Goal: Check status: Check status

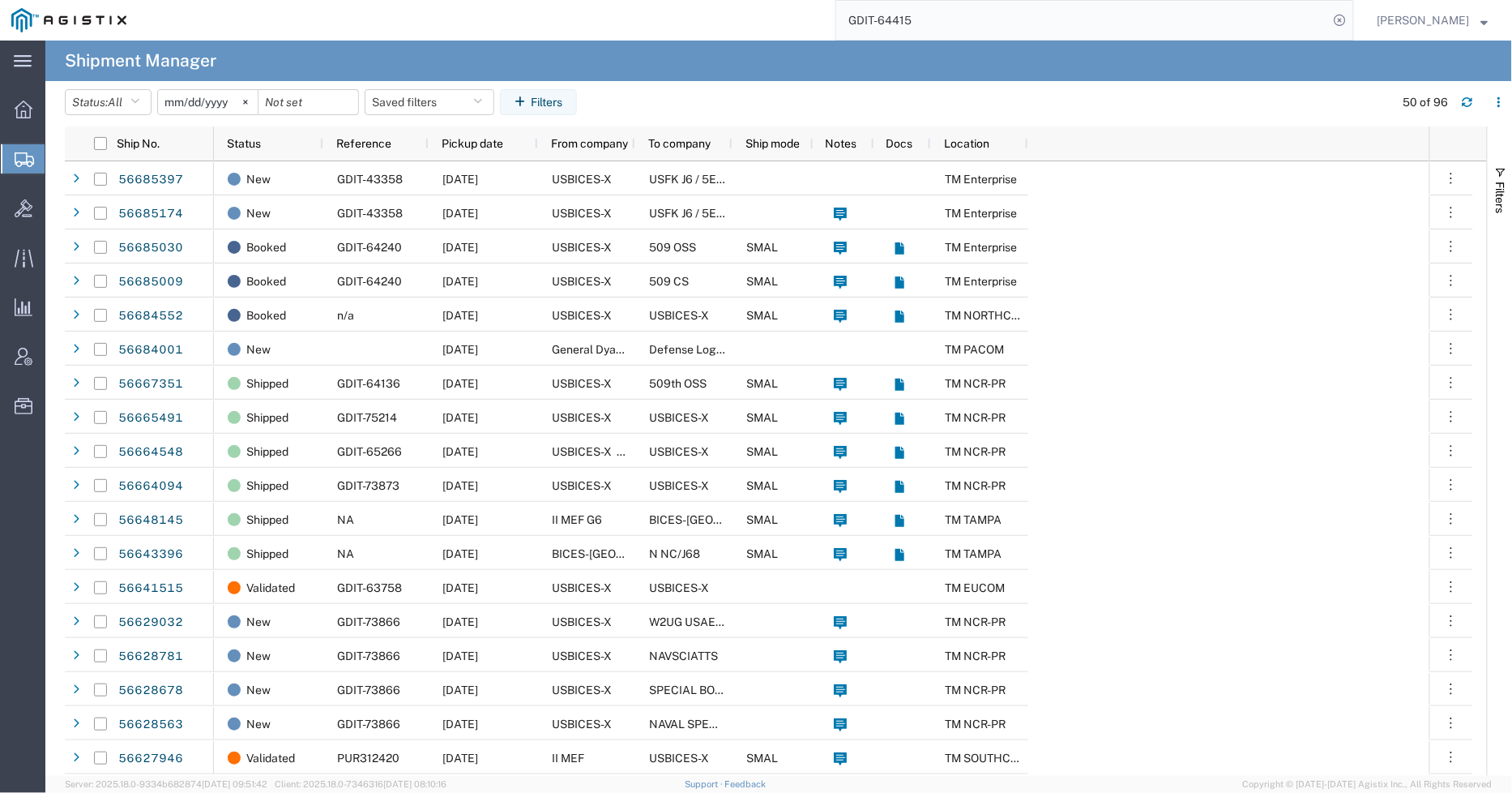
click at [779, 35] on div "GDIT-64415" at bounding box center [746, 20] width 1216 height 40
paste input "56686157"
type input "56686157"
click at [1352, 17] on icon at bounding box center [1340, 20] width 23 height 23
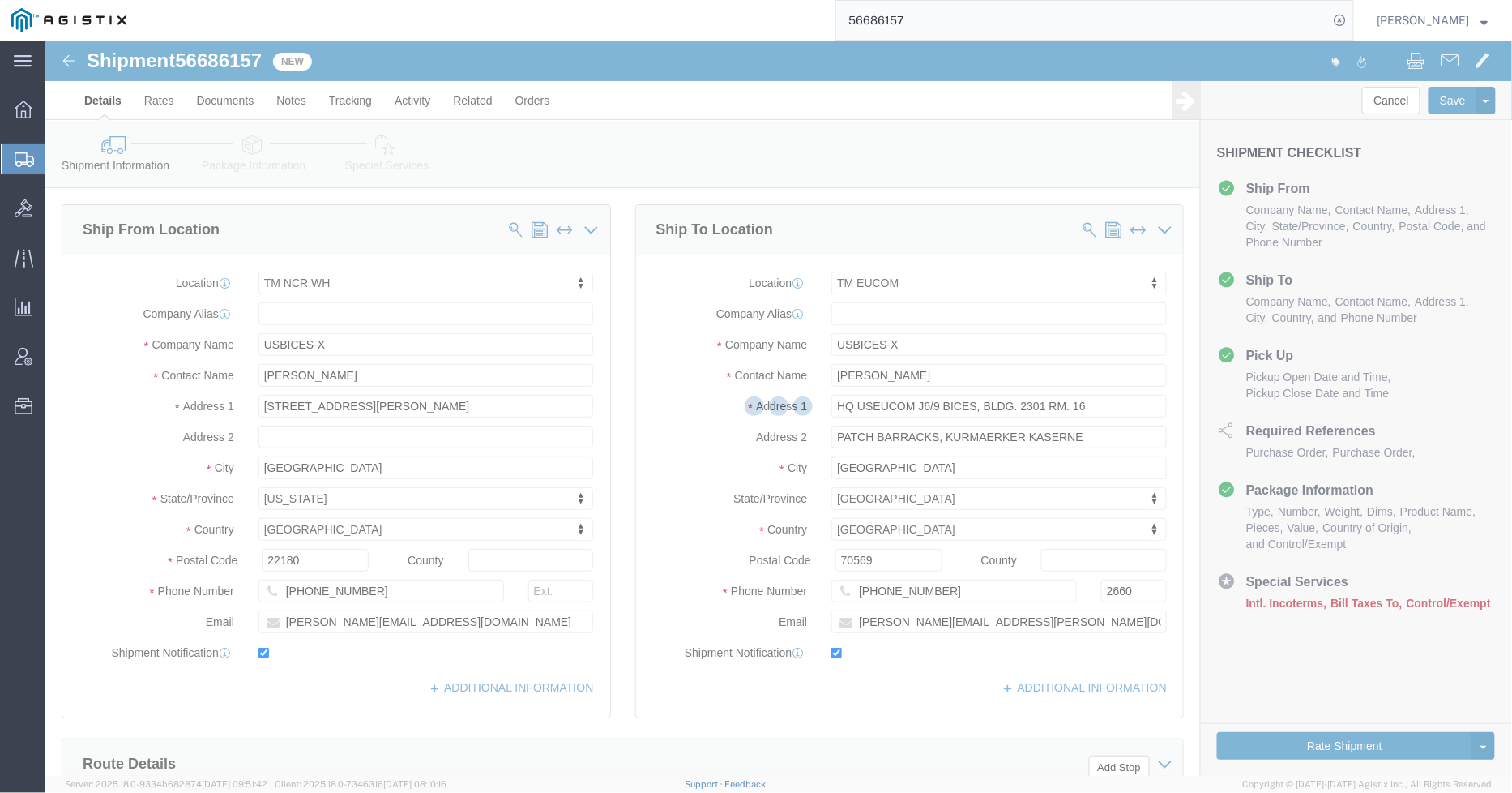
select select "69651"
select select "34238"
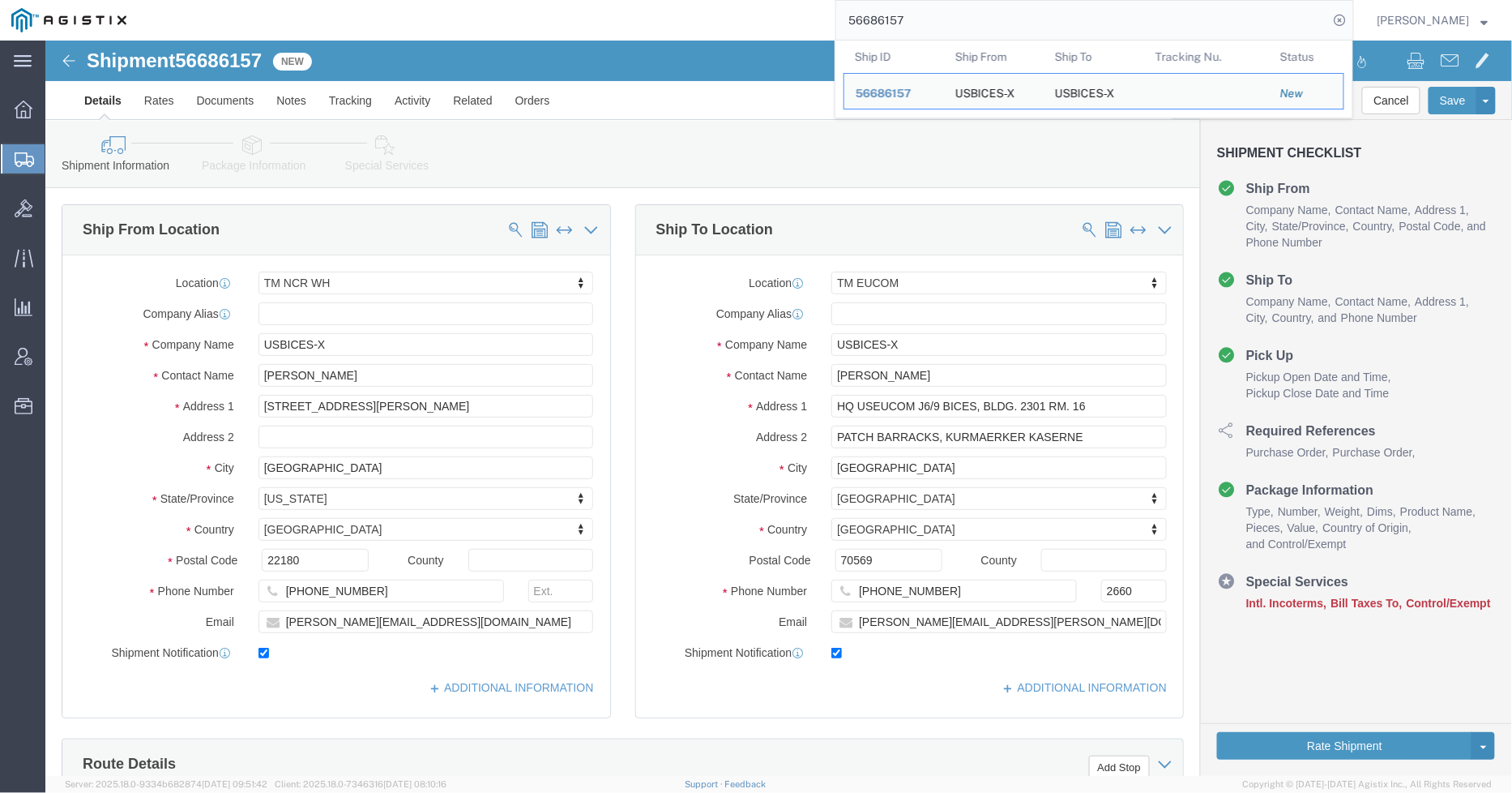
drag, startPoint x: 212, startPoint y: 101, endPoint x: 1148, endPoint y: 13, distance: 940.1
click icon
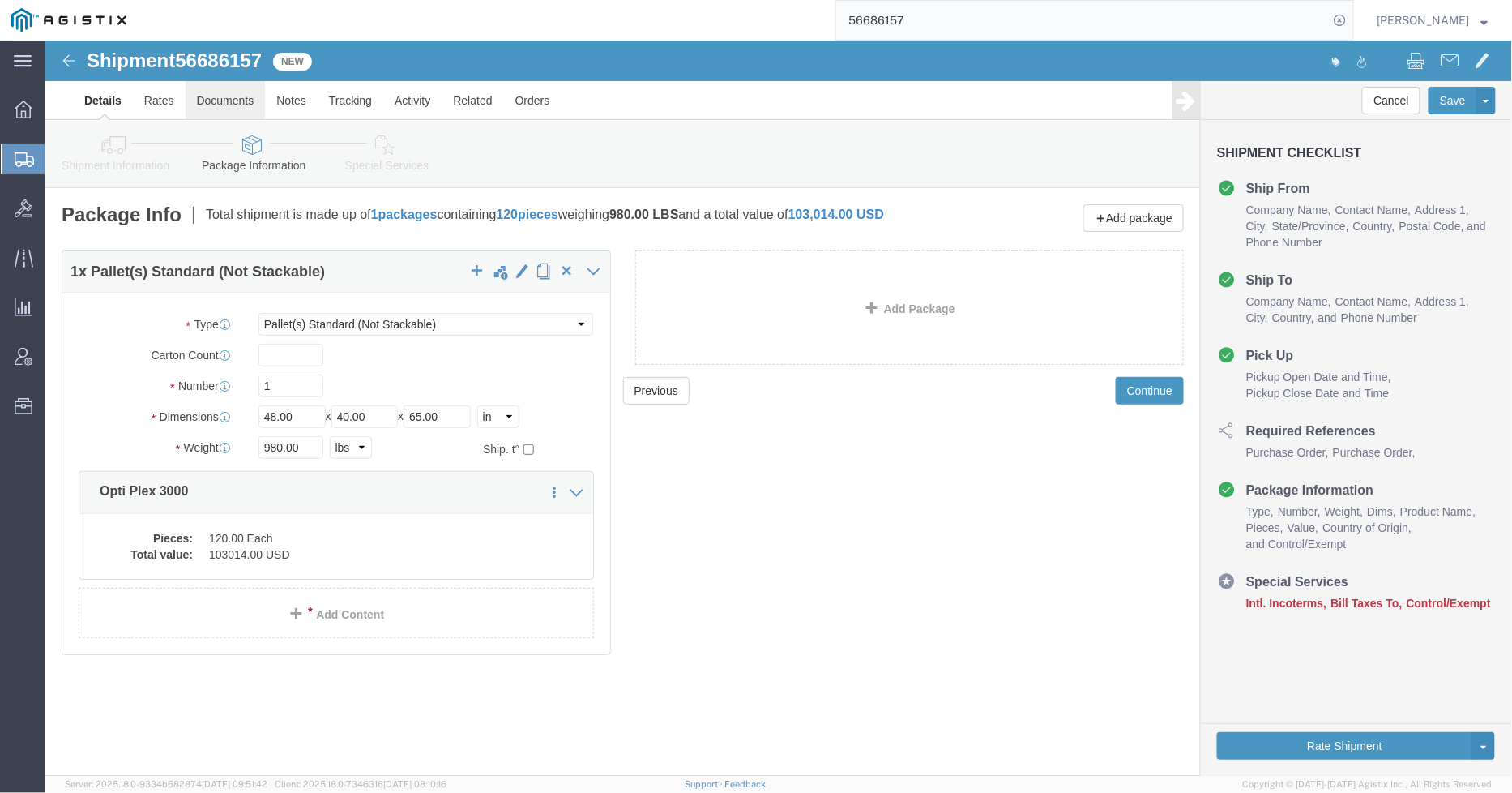
click link "Documents"
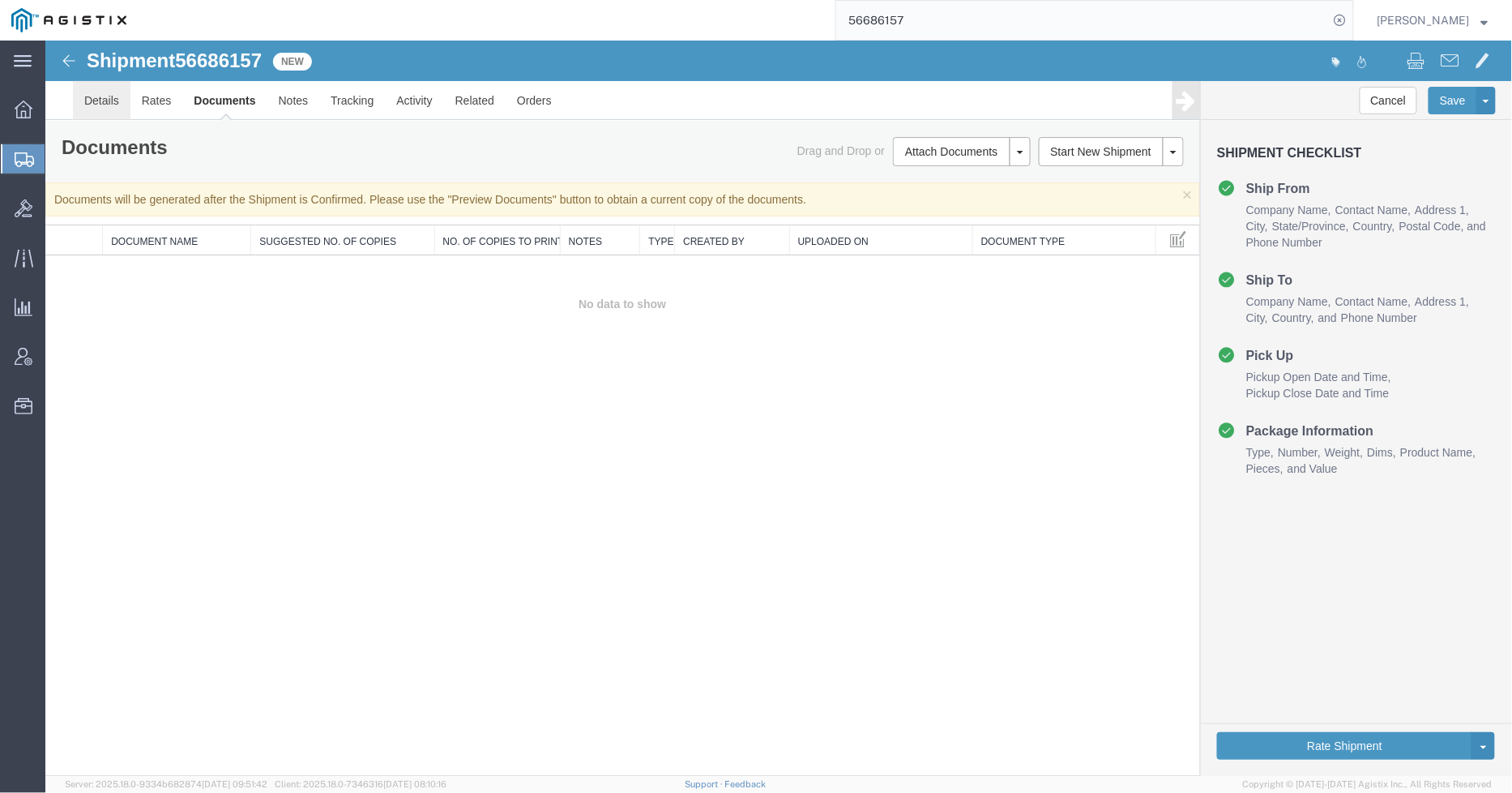
click at [74, 113] on link "Details" at bounding box center [101, 100] width 58 height 39
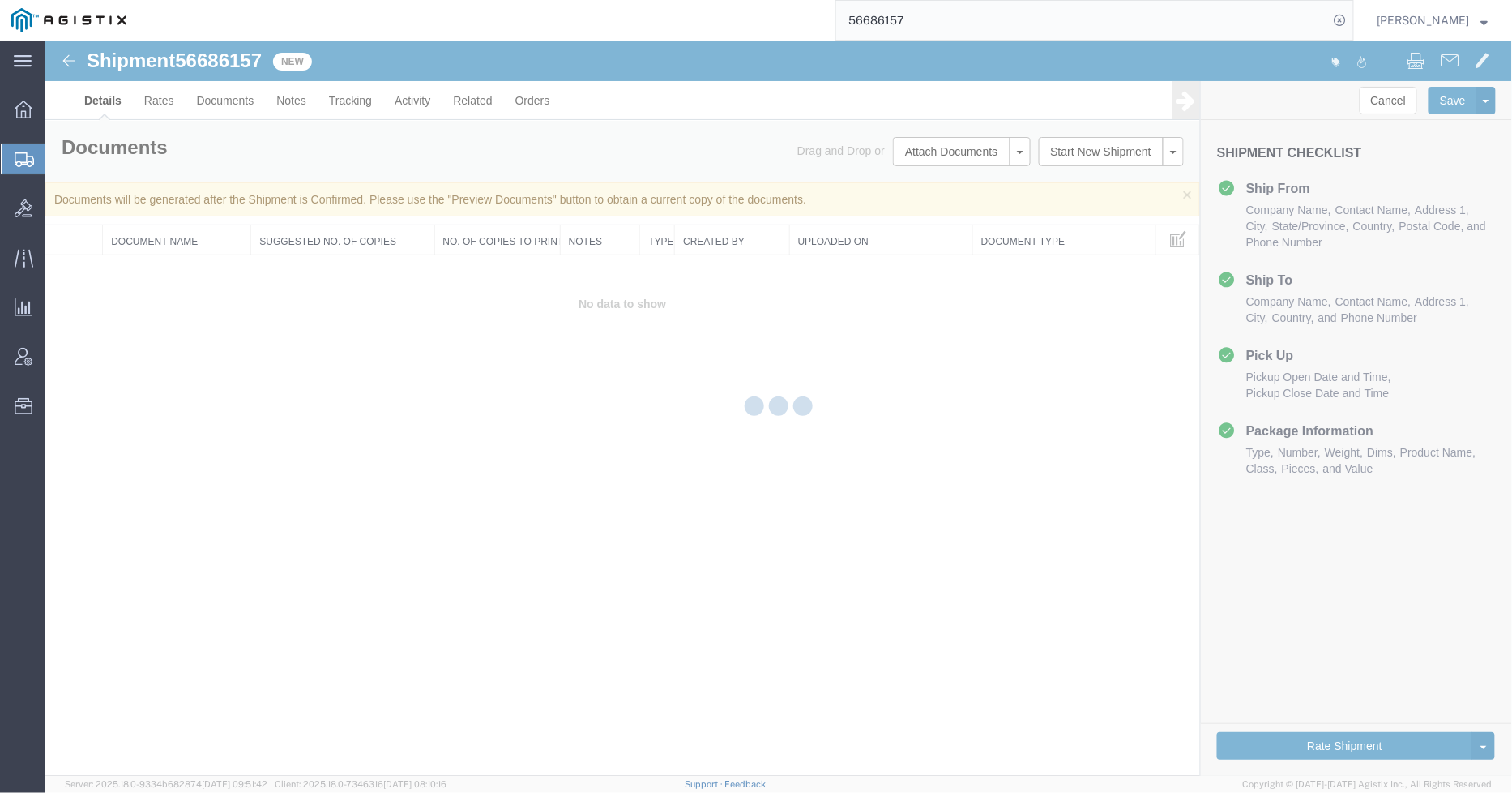
select select "69651"
select select "34238"
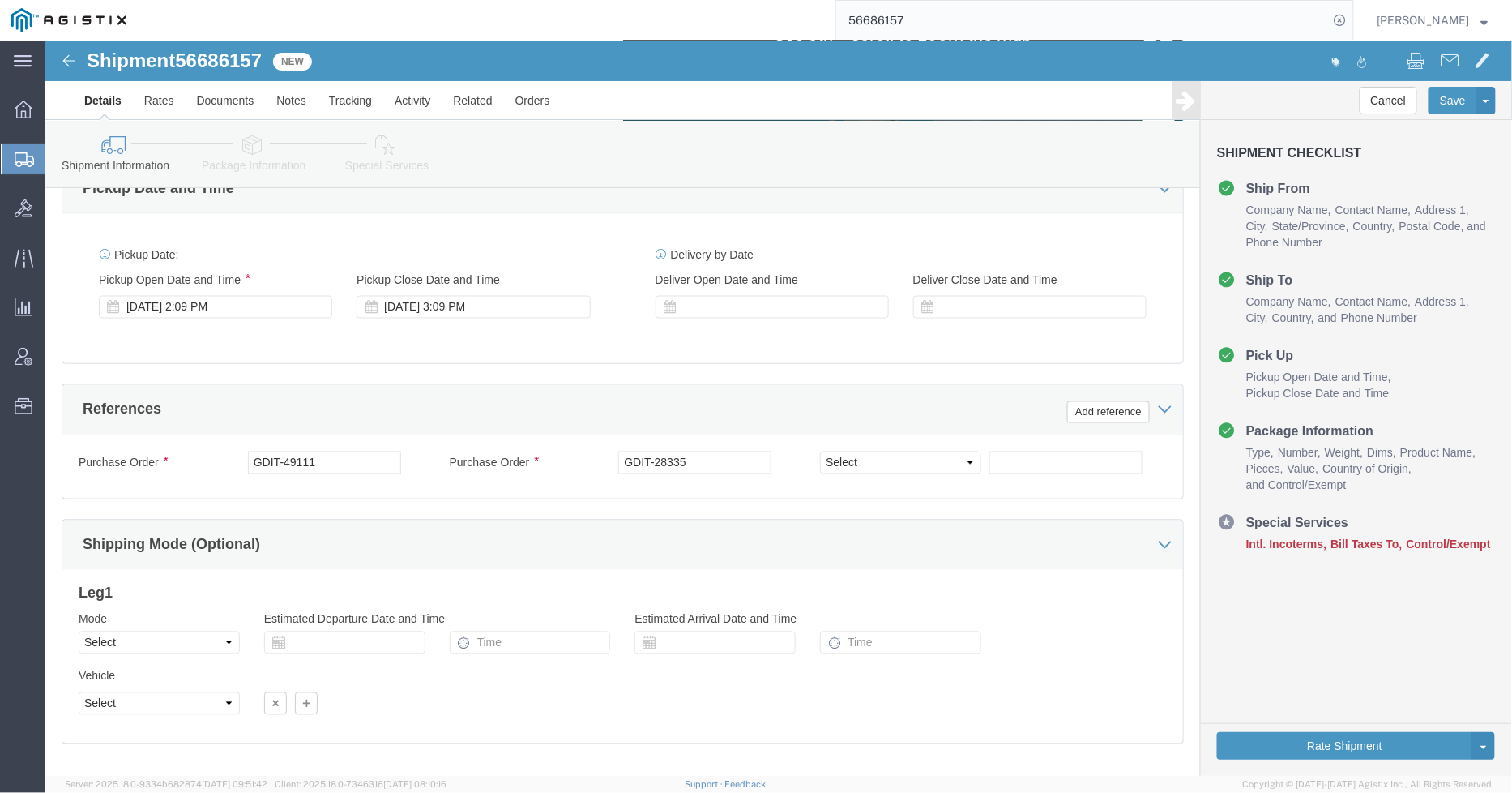
scroll to position [901, 0]
